Goal: Task Accomplishment & Management: Use online tool/utility

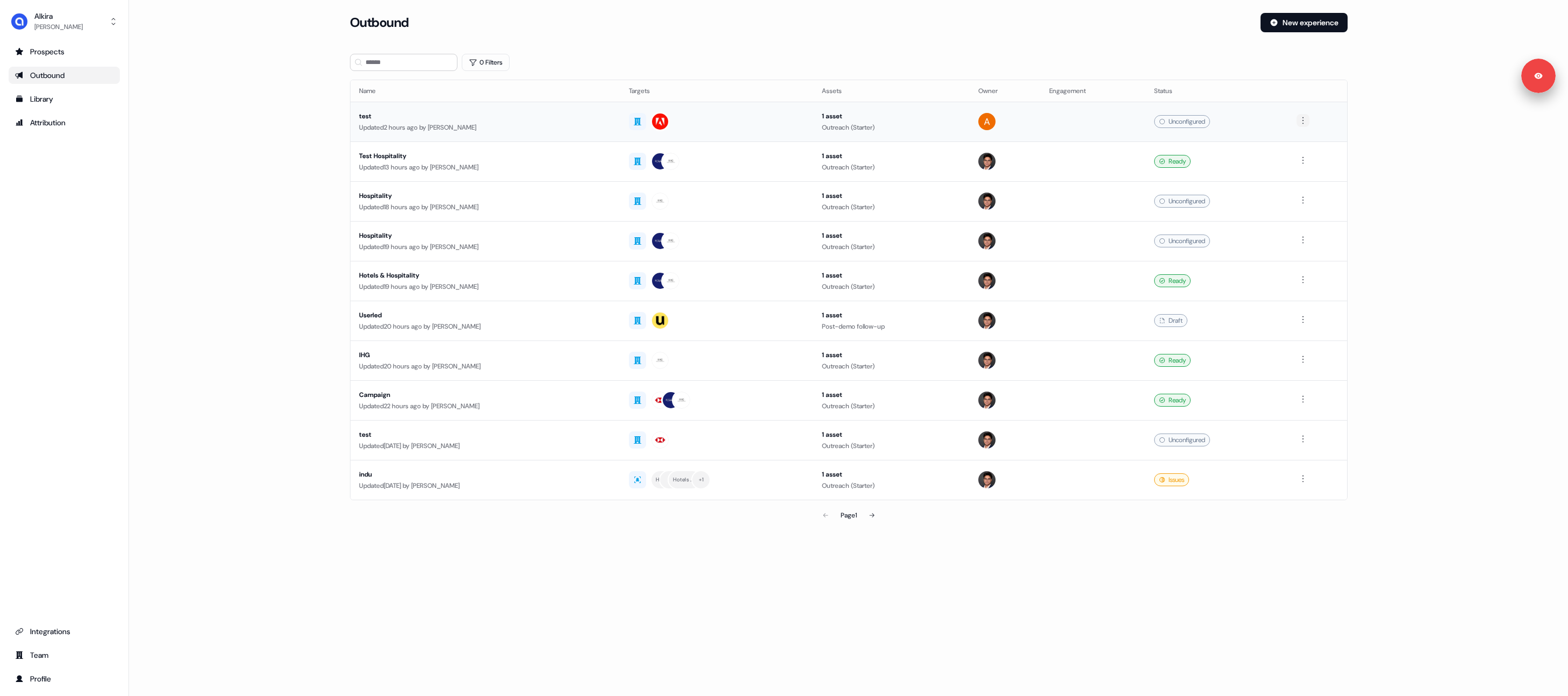
click at [1301, 120] on html "Signed in as Apoorva Chaudhary Sign out For the best experience switch devices …" at bounding box center [784, 348] width 1568 height 696
click at [1293, 160] on span "Delete" at bounding box center [1286, 158] width 19 height 9
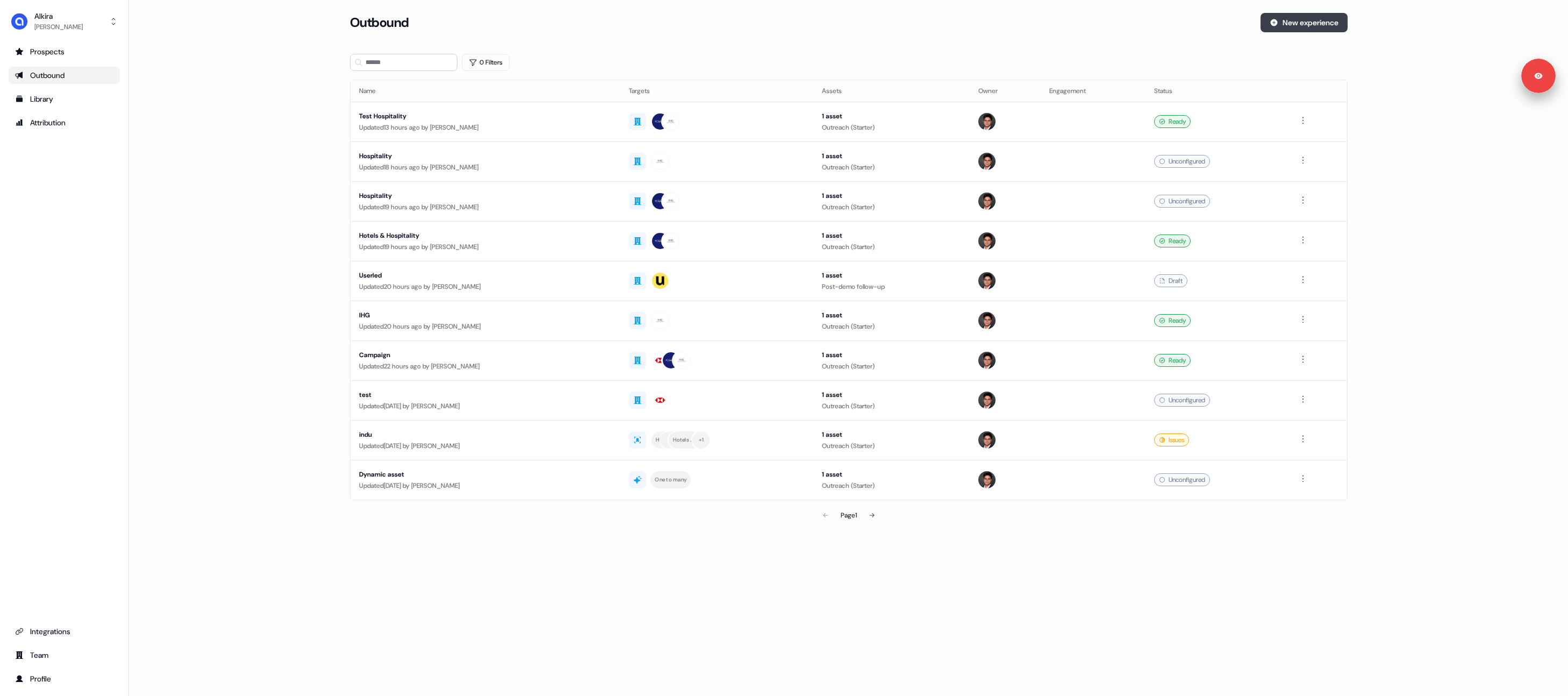
click at [1308, 21] on button "New experience" at bounding box center [1304, 23] width 87 height 19
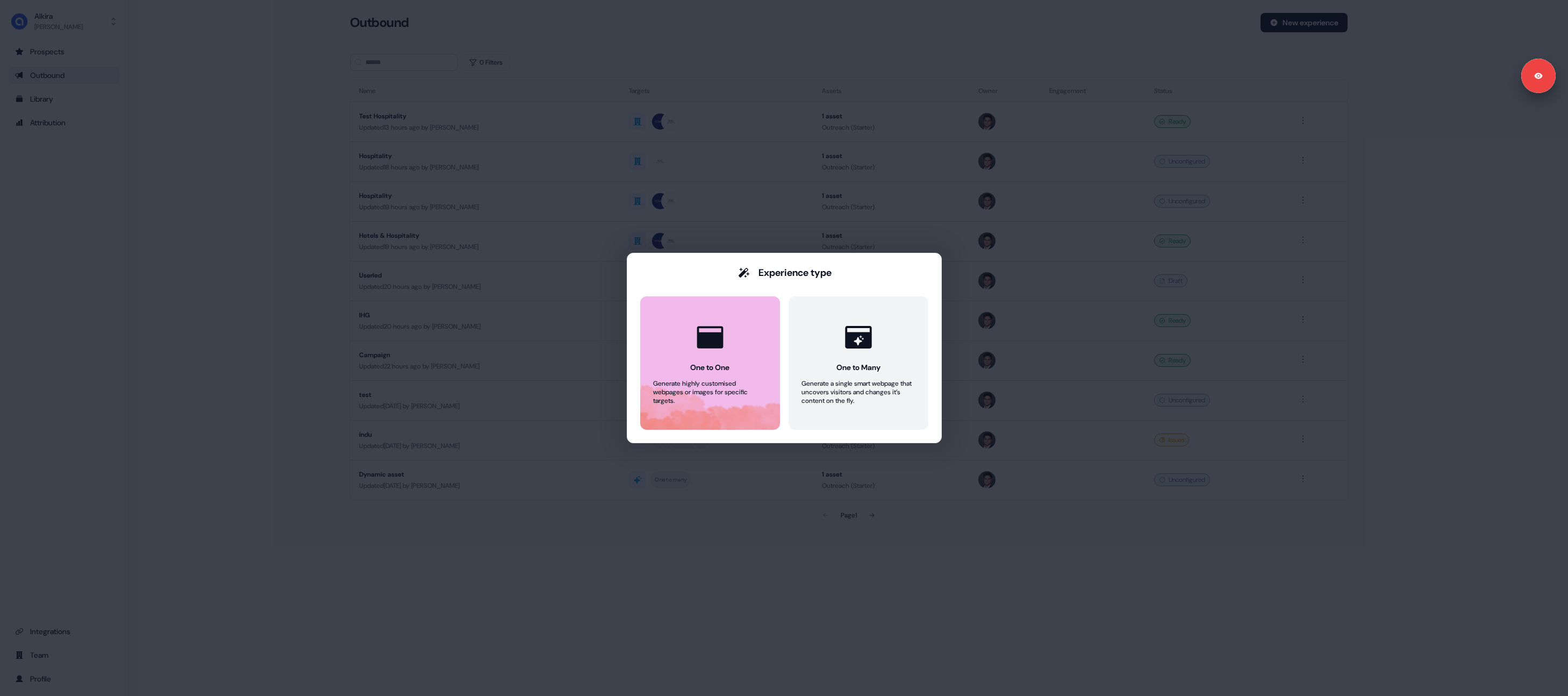
click at [706, 376] on button "One to One Generate highly customised webpages or images for specific targets." at bounding box center [710, 363] width 140 height 133
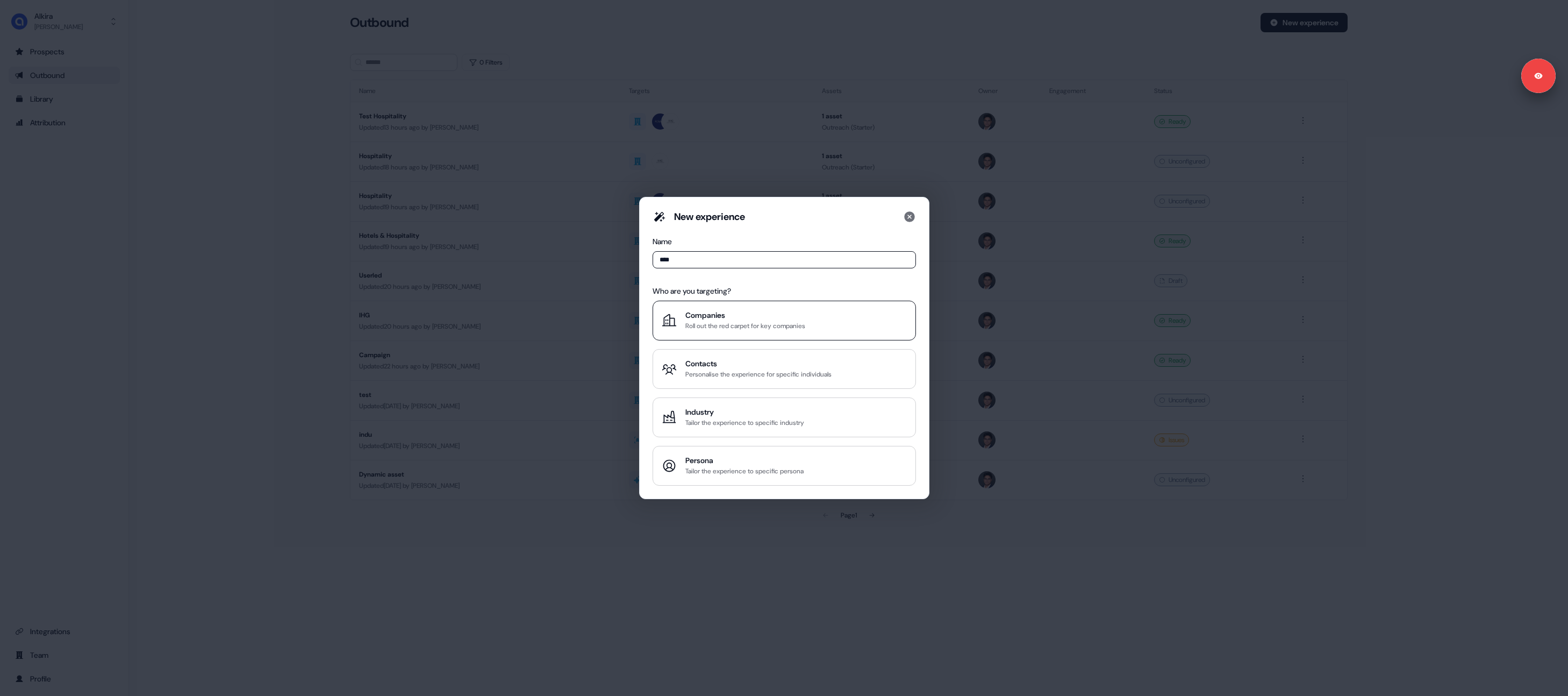
type input "****"
click at [747, 315] on div "Companies" at bounding box center [745, 315] width 120 height 11
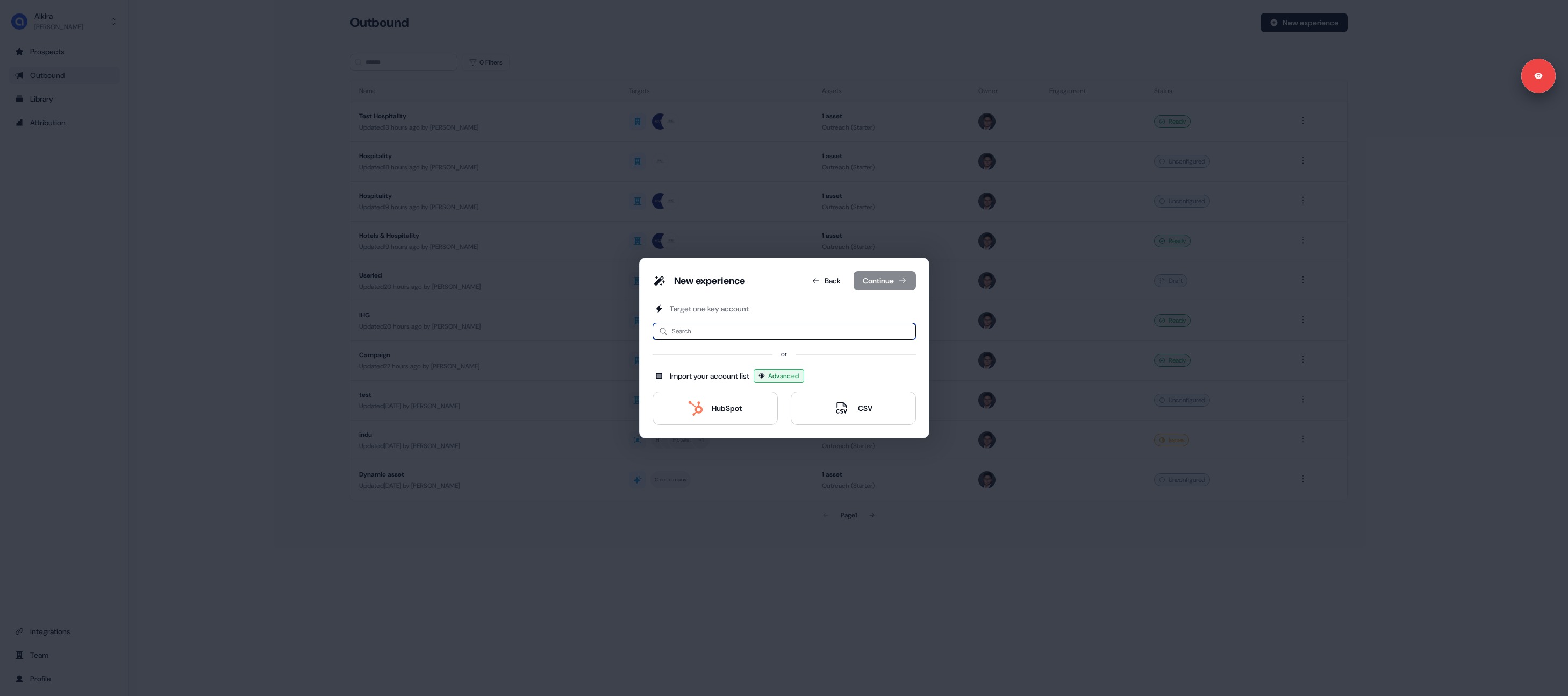
drag, startPoint x: 690, startPoint y: 334, endPoint x: 695, endPoint y: 339, distance: 7.1
click at [690, 333] on input at bounding box center [784, 331] width 264 height 17
type input "**"
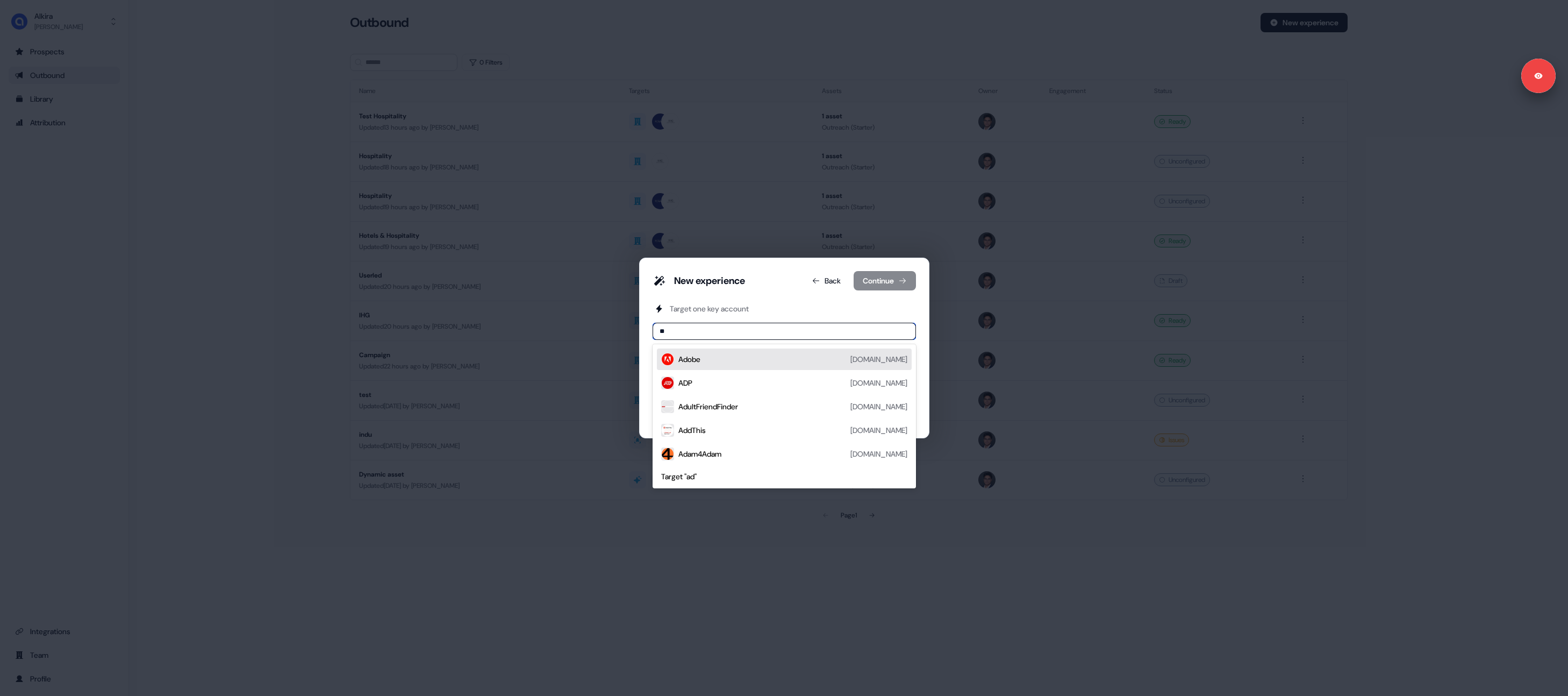
click at [699, 351] on div "Adobe adobe.com" at bounding box center [784, 359] width 255 height 21
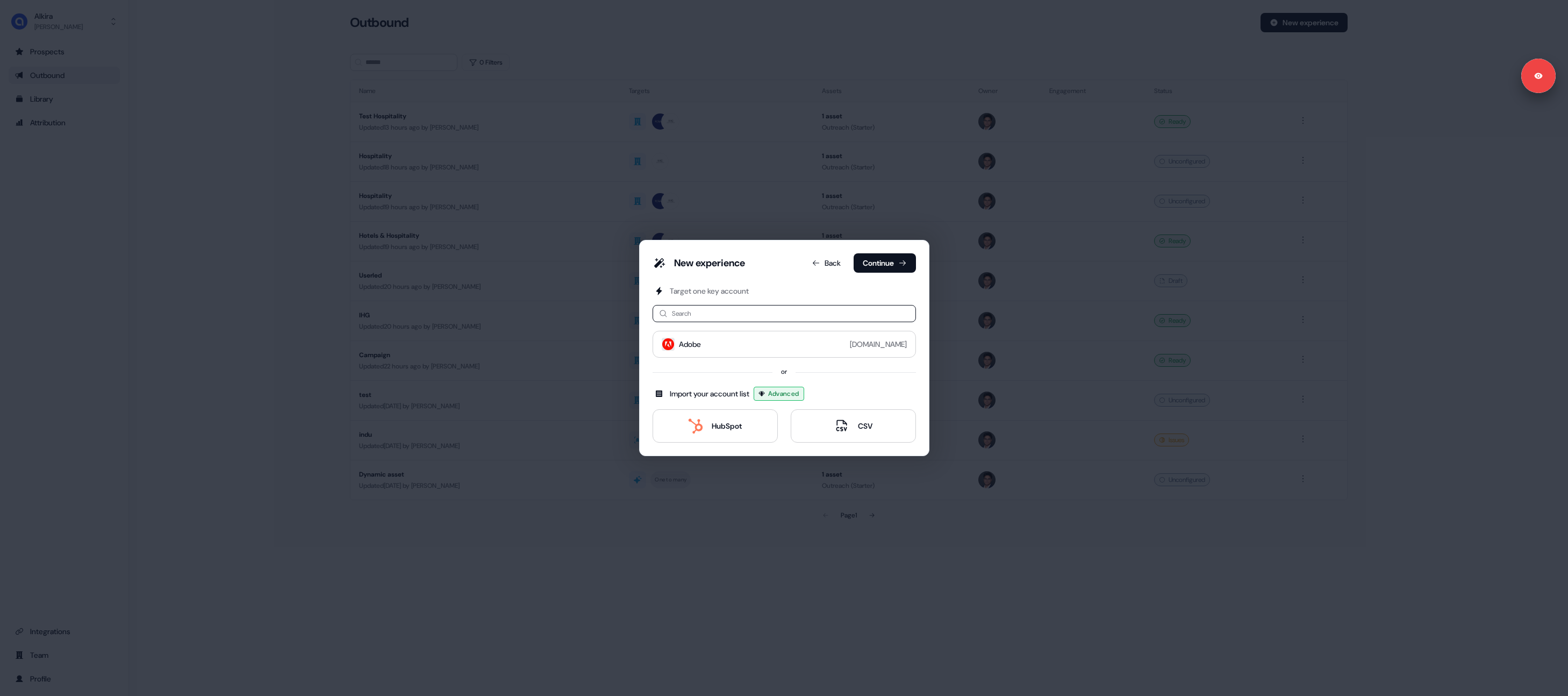
click at [882, 256] on button "Continue" at bounding box center [884, 263] width 62 height 19
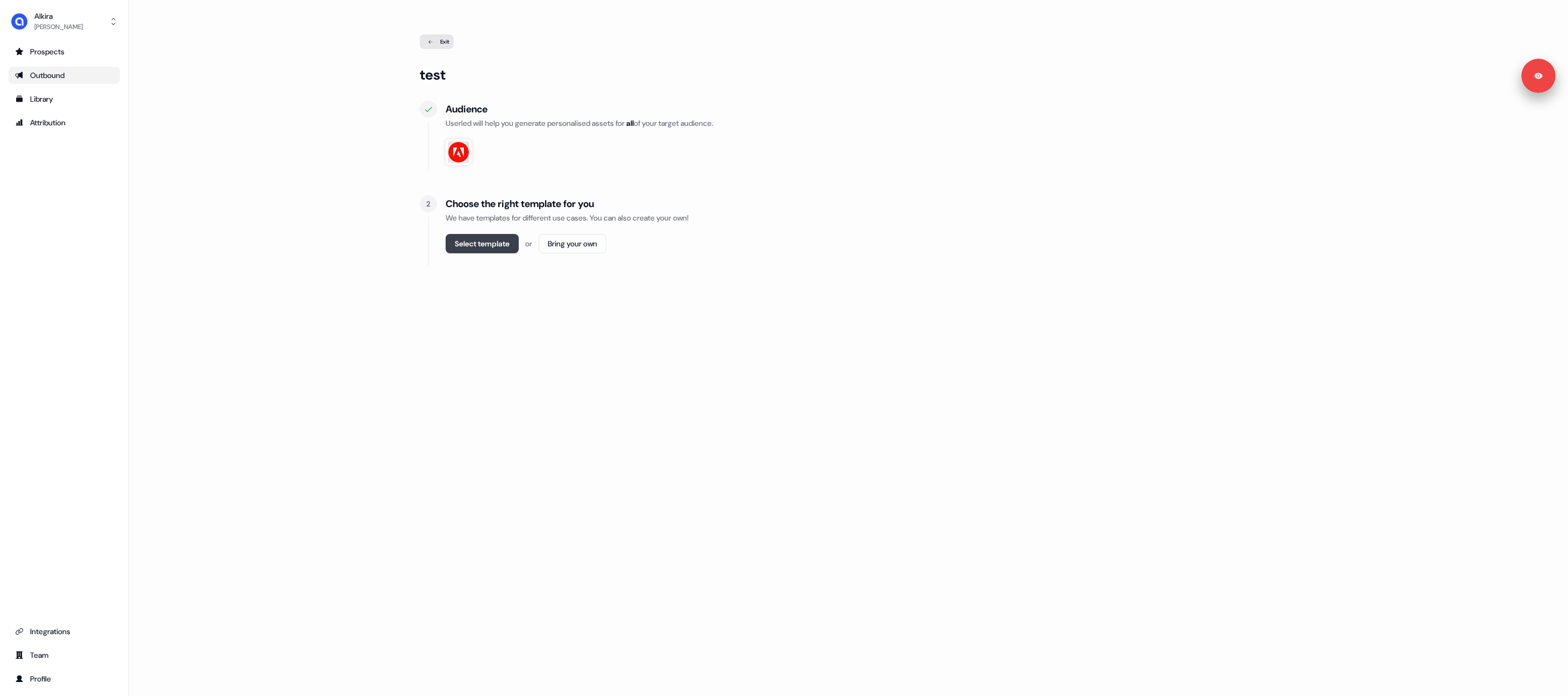
click at [487, 236] on button "Select template" at bounding box center [482, 244] width 73 height 19
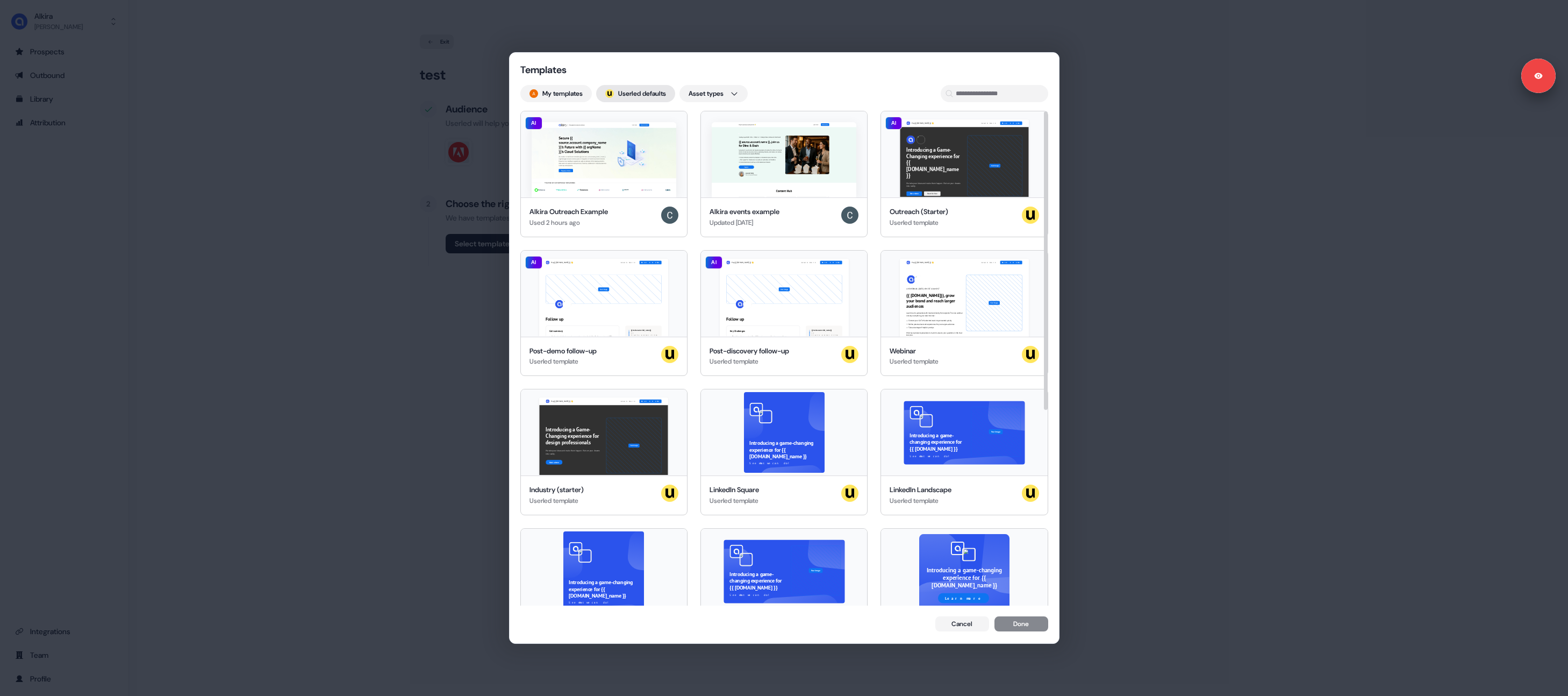
click at [621, 97] on button "; Userled defaults" at bounding box center [635, 94] width 79 height 17
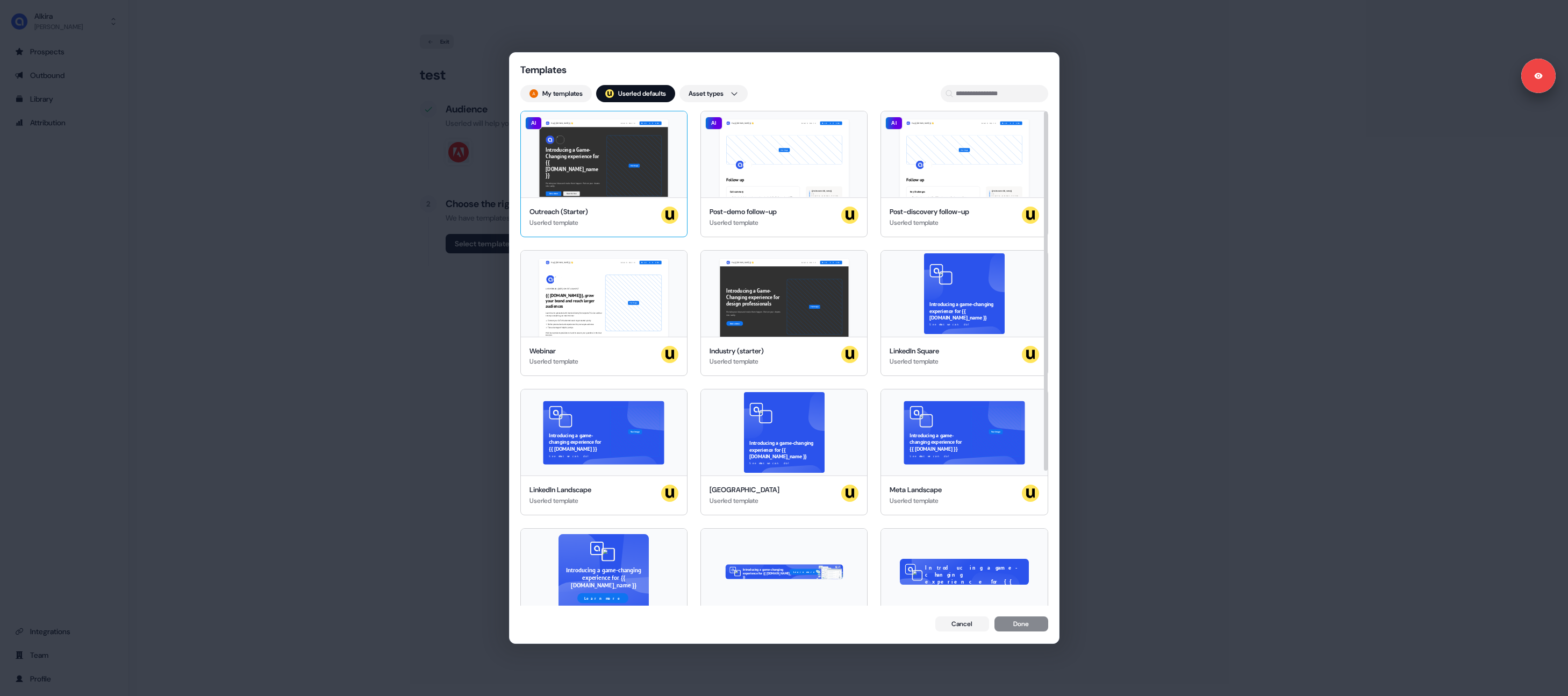
click at [594, 163] on div "Hey {{ traits.account.name }} 👋 Learn more Book a demo Introducing a Game-Chang…" at bounding box center [604, 154] width 166 height 86
click at [1026, 624] on button "Done" at bounding box center [1021, 625] width 54 height 15
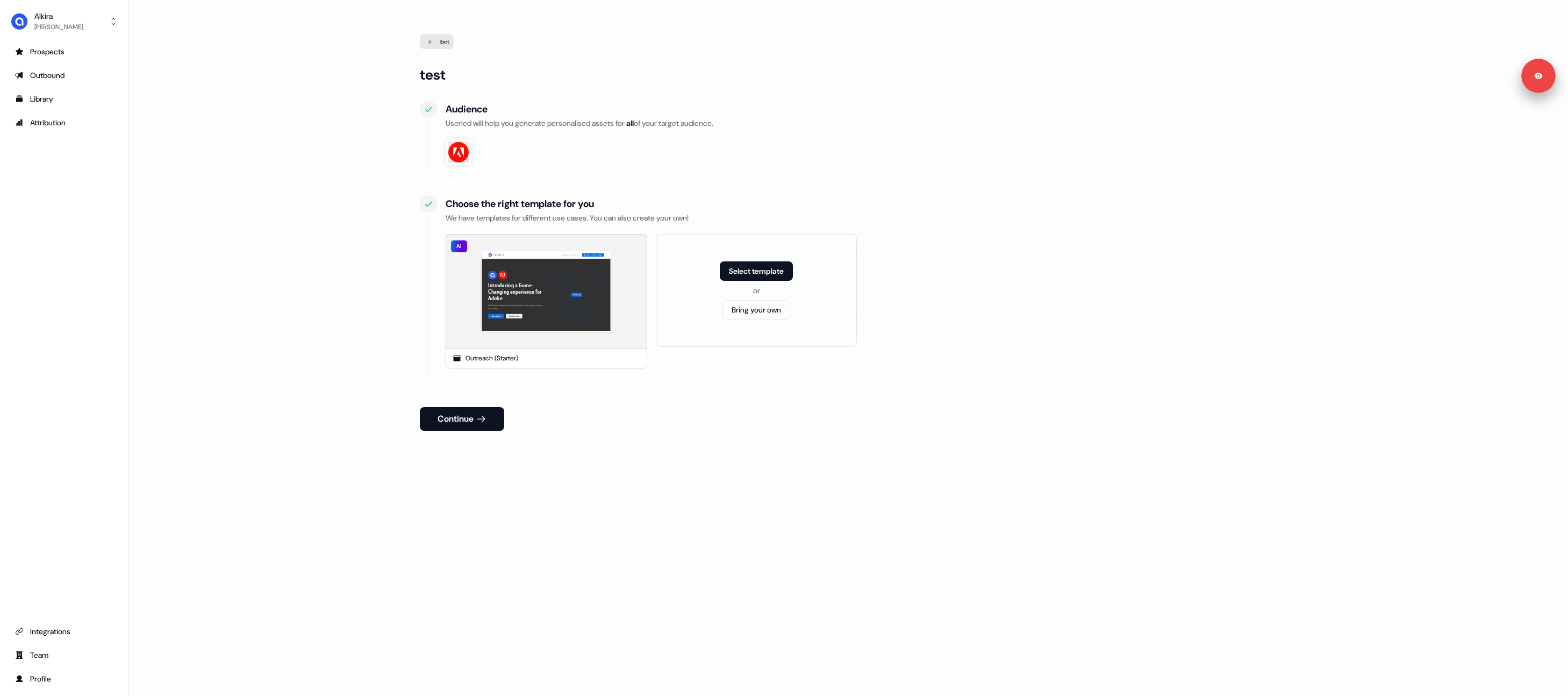
drag, startPoint x: 480, startPoint y: 417, endPoint x: 522, endPoint y: 427, distance: 43.2
click at [480, 417] on icon at bounding box center [481, 419] width 11 height 11
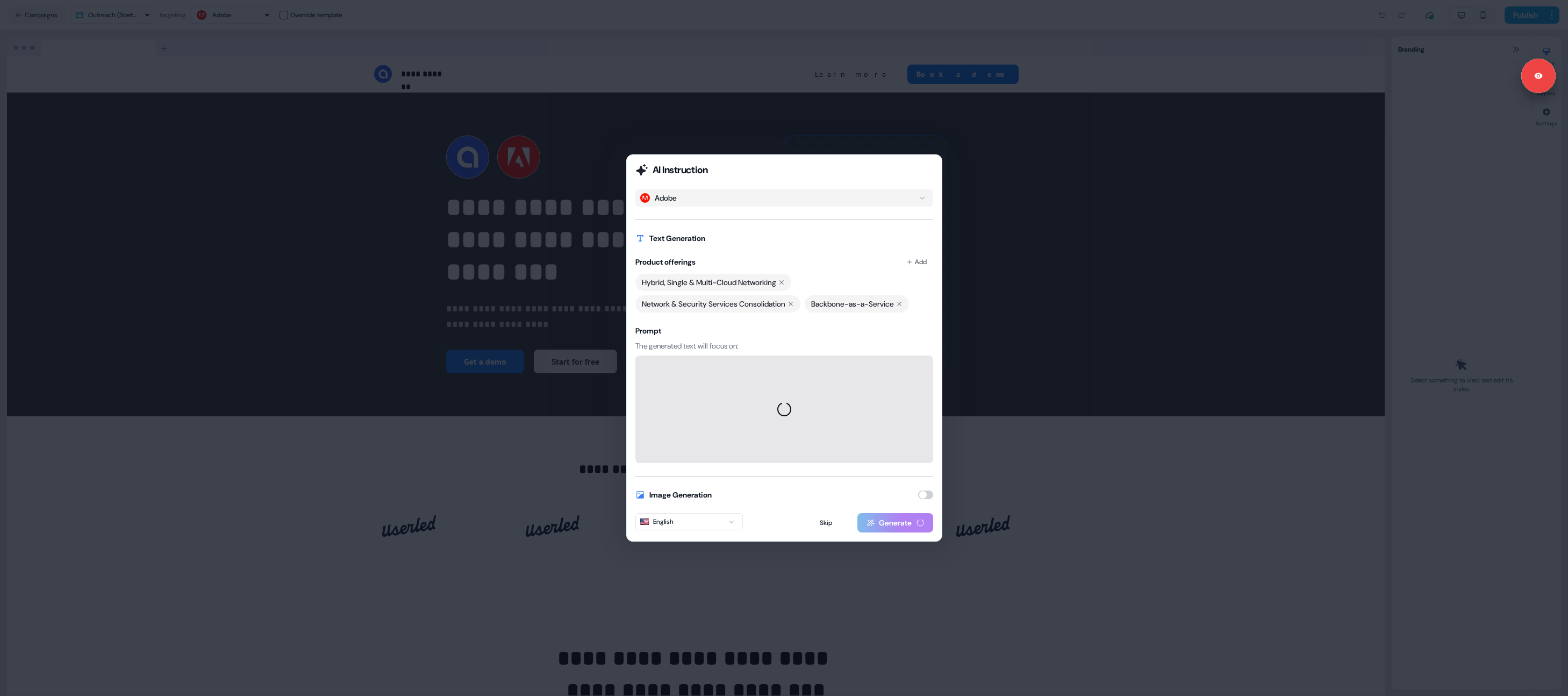
drag, startPoint x: 171, startPoint y: 79, endPoint x: 169, endPoint y: 30, distance: 49.0
click at [171, 79] on div "AI Instruction Adobe Text Generation Product offerings Add Hybrid, Single & Mul…" at bounding box center [784, 348] width 1568 height 696
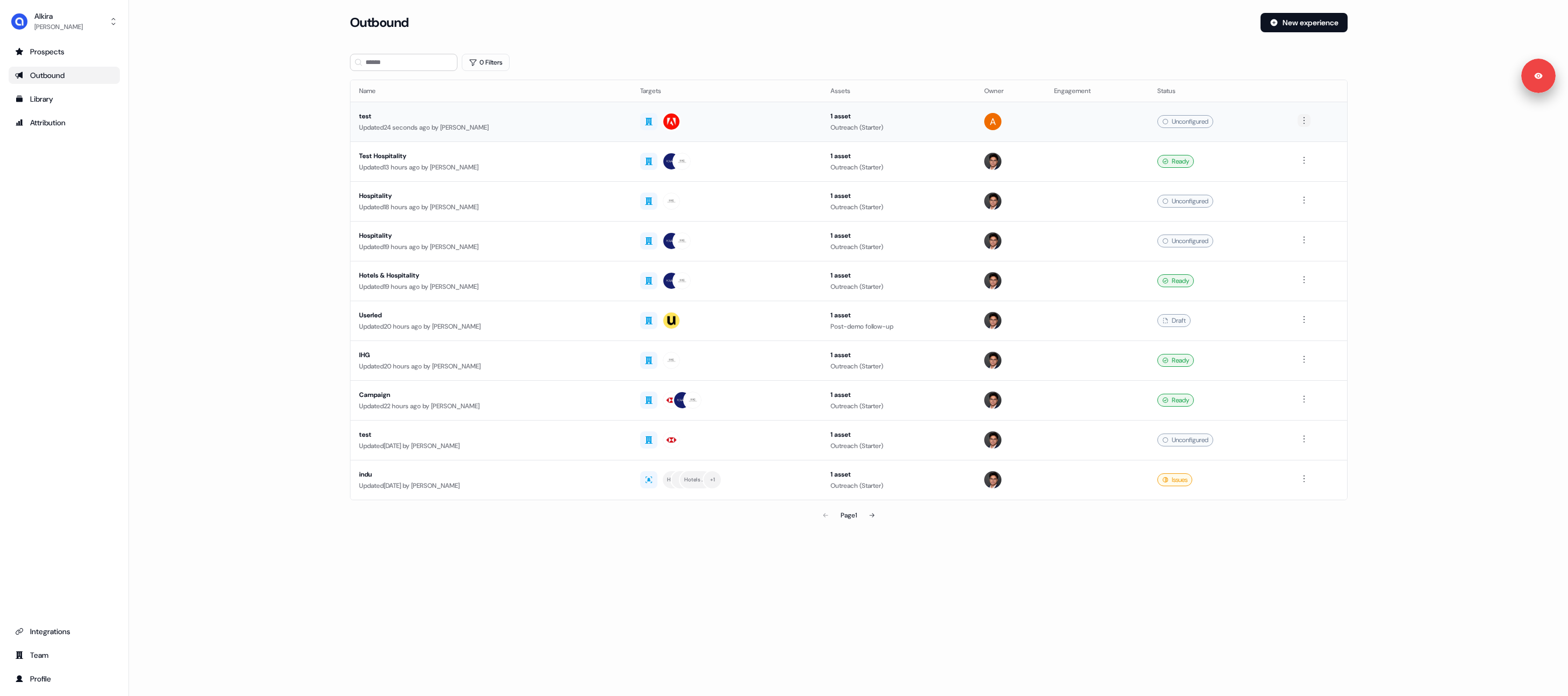
click at [1307, 122] on html "For the best experience switch devices to a bigger screen. Go to [DOMAIN_NAME] …" at bounding box center [784, 348] width 1568 height 696
click at [1299, 162] on div "Delete" at bounding box center [1307, 158] width 63 height 17
